Goal: Task Accomplishment & Management: Use online tool/utility

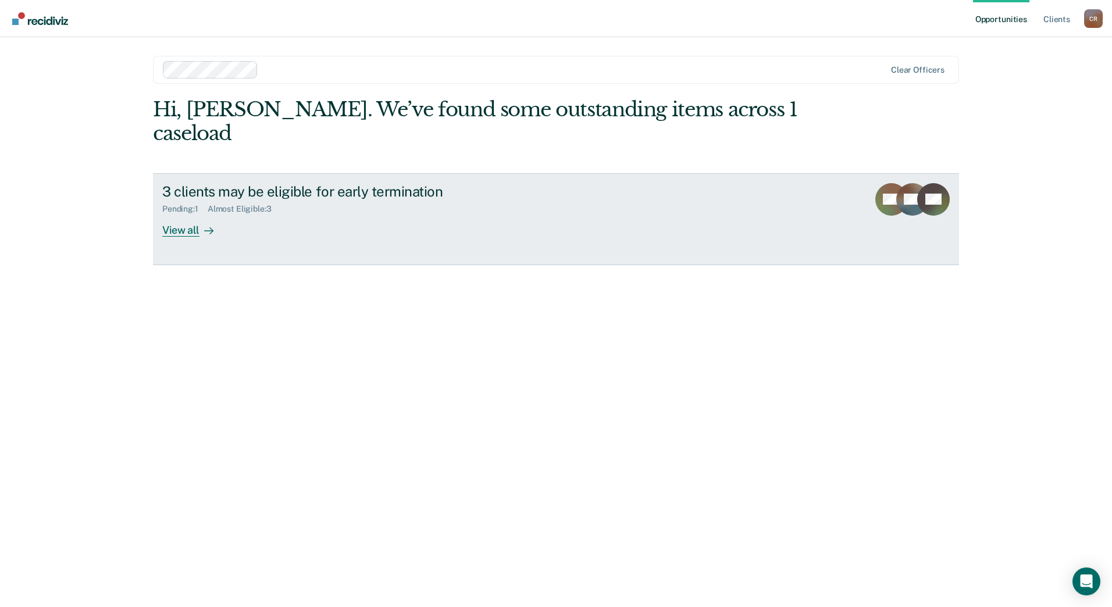
click at [353, 215] on link "3 clients may be eligible for early termination Pending : 1 Almost Eligible : 3…" at bounding box center [556, 219] width 806 height 92
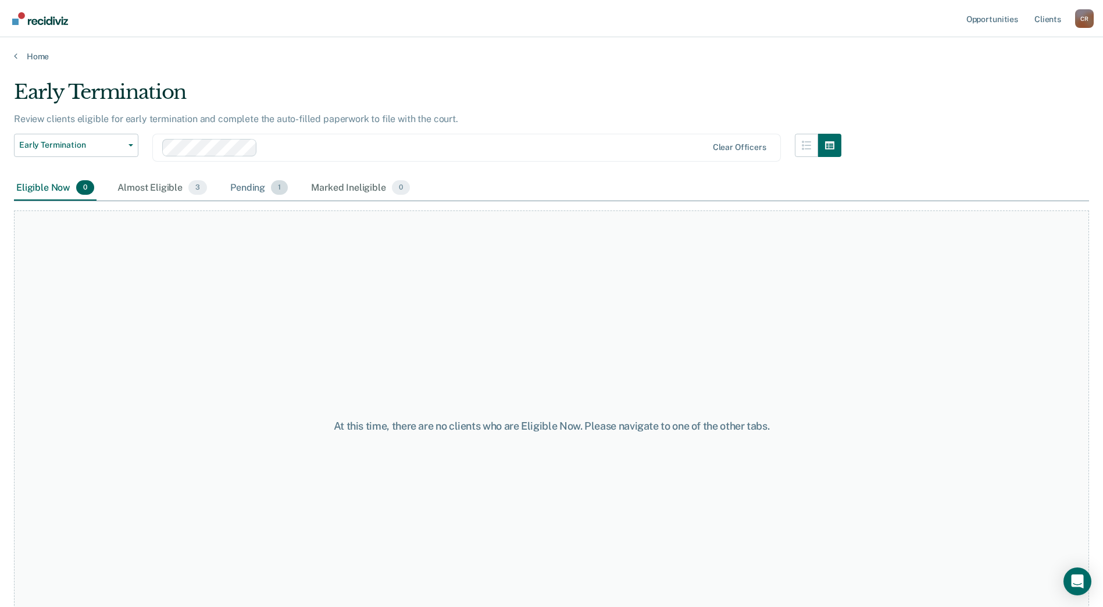
click at [256, 189] on div "Pending 1" at bounding box center [259, 189] width 62 height 26
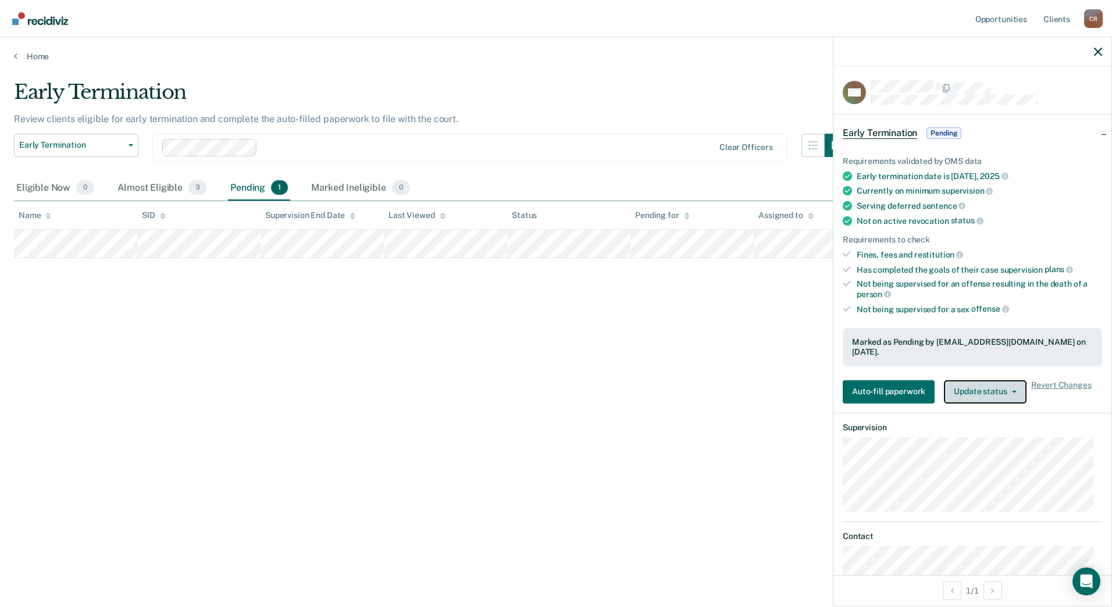
click at [987, 395] on button "Update status" at bounding box center [985, 391] width 82 height 23
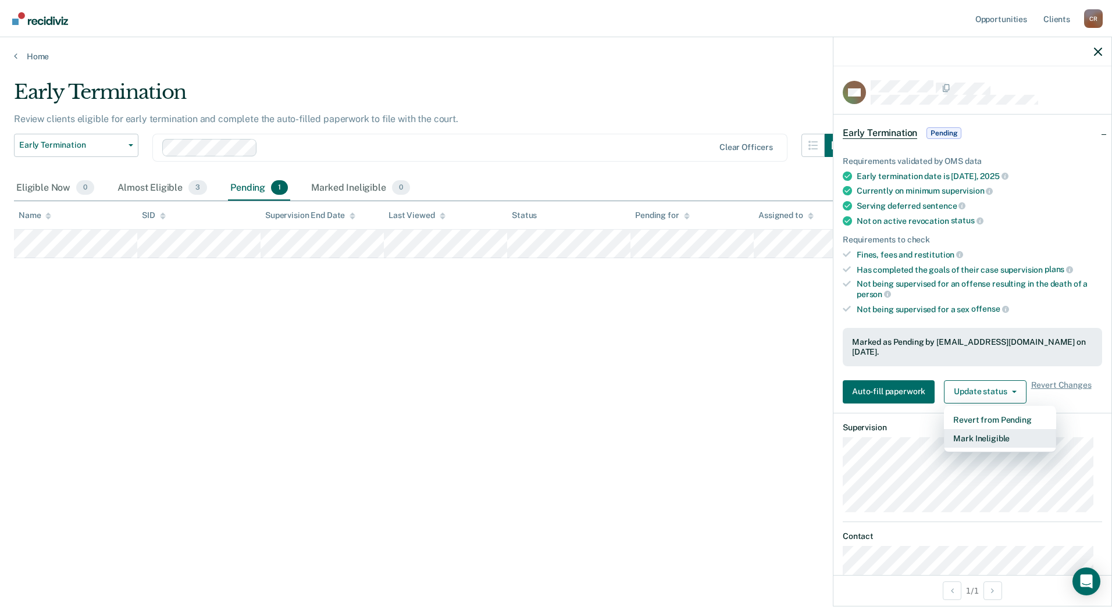
click at [987, 442] on button "Mark Ineligible" at bounding box center [1000, 438] width 112 height 19
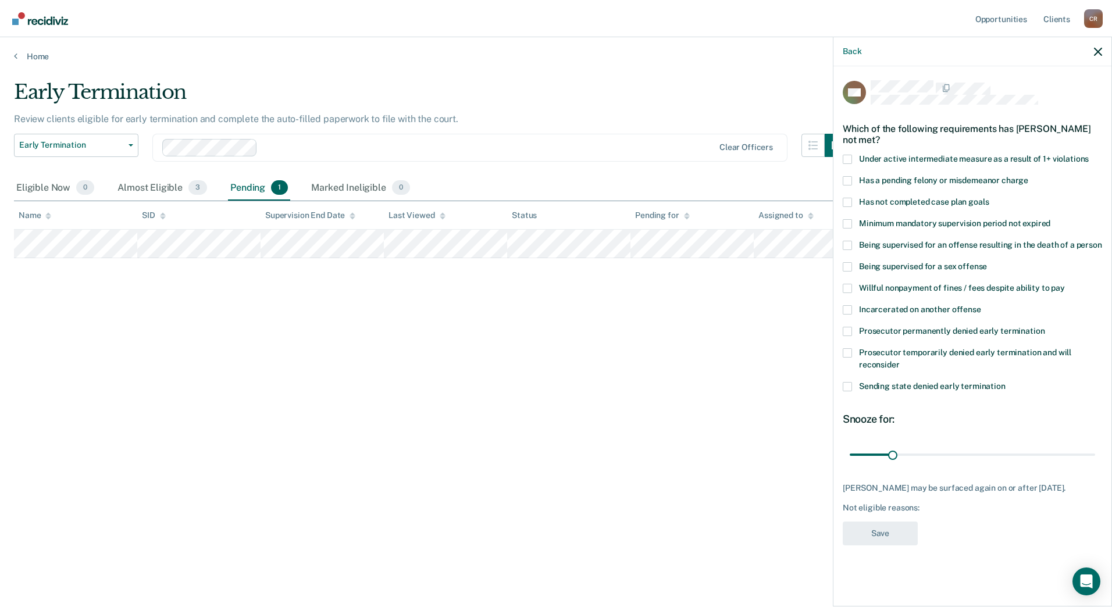
click at [847, 334] on span at bounding box center [847, 331] width 9 height 9
click at [1044, 327] on input "Prosecutor permanently denied early termination" at bounding box center [1044, 327] width 0 height 0
click at [847, 351] on span at bounding box center [847, 352] width 9 height 9
click at [899, 360] on input "Prosecutor temporarily denied early termination and will reconsider" at bounding box center [899, 360] width 0 height 0
click at [847, 330] on span at bounding box center [847, 331] width 9 height 9
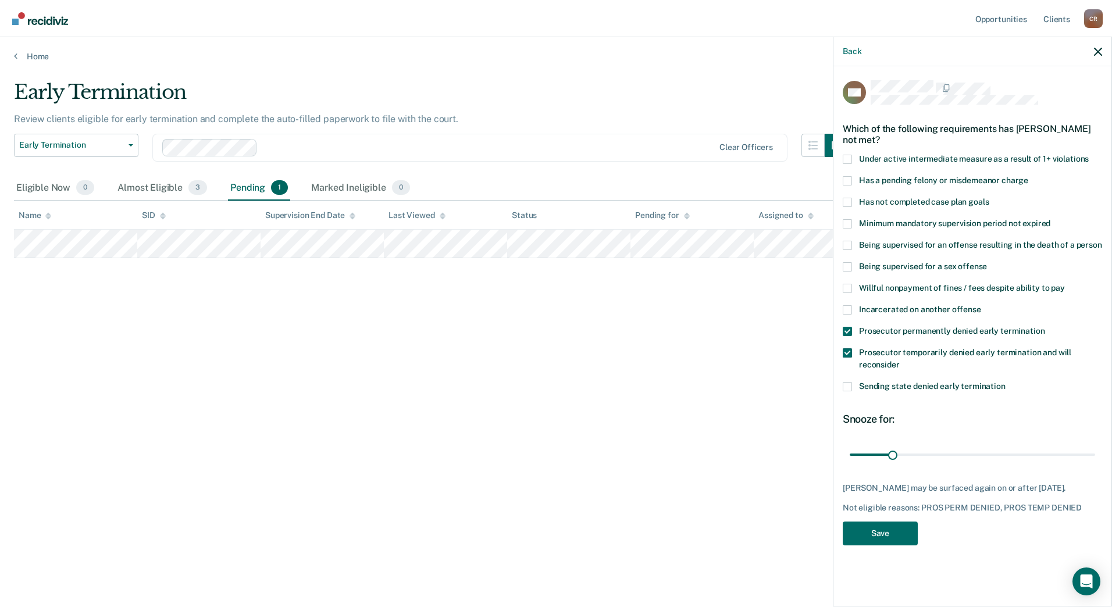
click at [1044, 327] on input "Prosecutor permanently denied early termination" at bounding box center [1044, 327] width 0 height 0
drag, startPoint x: 893, startPoint y: 455, endPoint x: 915, endPoint y: 452, distance: 22.3
type input "47"
click at [915, 452] on input "range" at bounding box center [971, 454] width 245 height 20
click at [883, 529] on button "Save" at bounding box center [880, 534] width 75 height 24
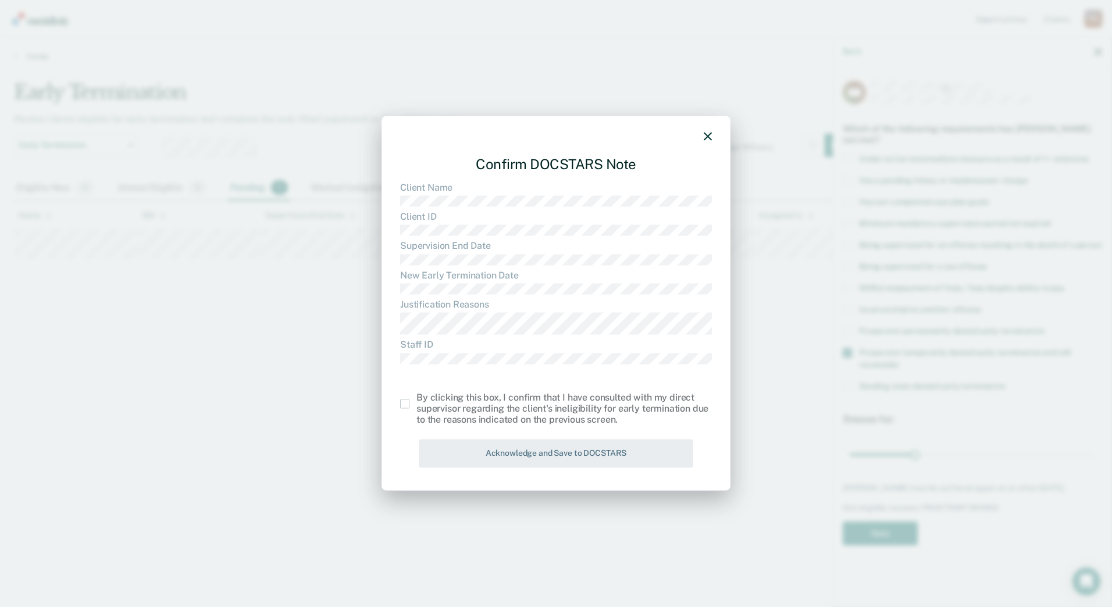
click at [409, 404] on span at bounding box center [404, 403] width 9 height 9
click at [416, 399] on input "checkbox" at bounding box center [416, 399] width 0 height 0
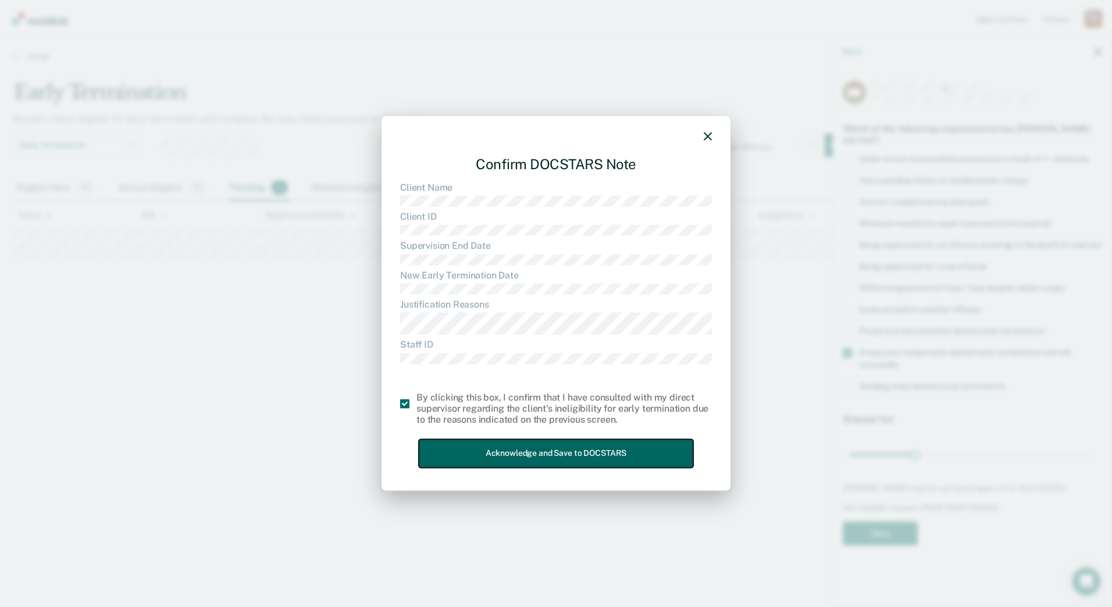
click at [489, 449] on button "Acknowledge and Save to DOCSTARS" at bounding box center [556, 454] width 274 height 28
